Goal: Task Accomplishment & Management: Use online tool/utility

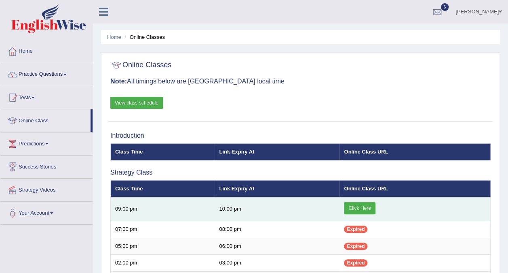
click at [218, 210] on td "10:00 pm" at bounding box center [277, 209] width 125 height 24
click at [364, 207] on link "Click Here" at bounding box center [359, 208] width 31 height 12
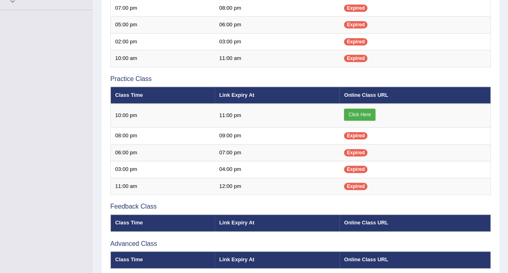
scroll to position [215, 0]
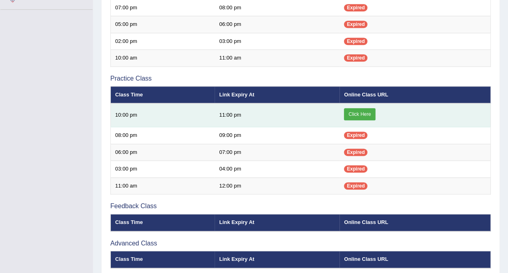
click at [358, 113] on link "Click Here" at bounding box center [359, 114] width 31 height 12
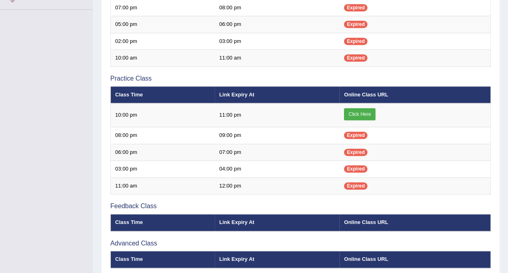
click at [76, 19] on div "Toggle navigation Home Practice Questions Speaking Practice Read Aloud Repeat S…" at bounding box center [254, 63] width 508 height 557
click at [72, 28] on div "Toggle navigation Home Practice Questions Speaking Practice Read Aloud Repeat S…" at bounding box center [254, 63] width 508 height 557
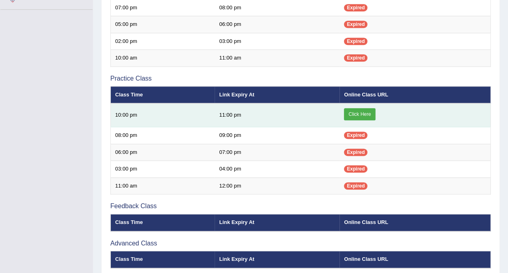
click at [361, 112] on link "Click Here" at bounding box center [359, 114] width 31 height 12
